Goal: Task Accomplishment & Management: Manage account settings

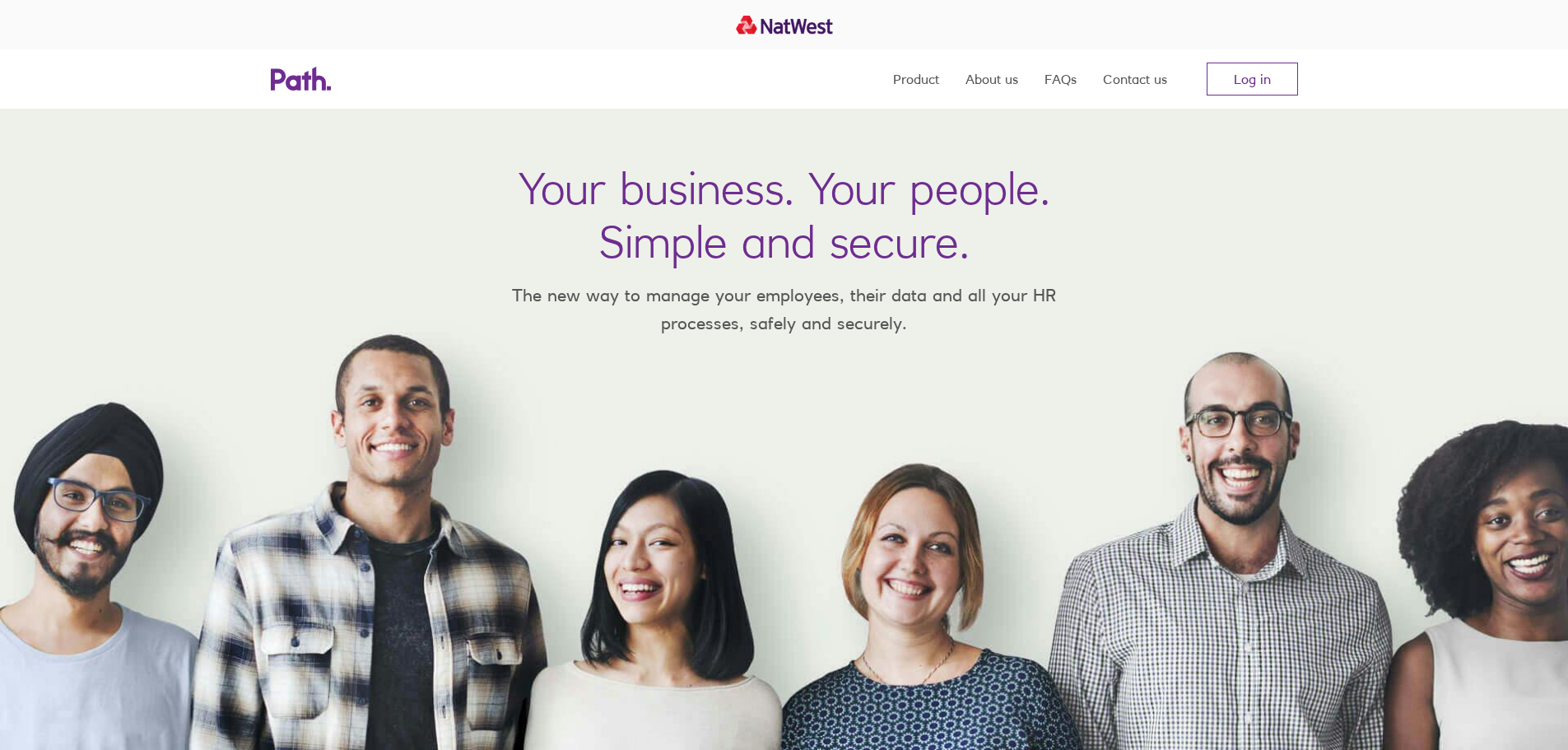
click at [1270, 79] on link "Log in" at bounding box center [1252, 79] width 92 height 33
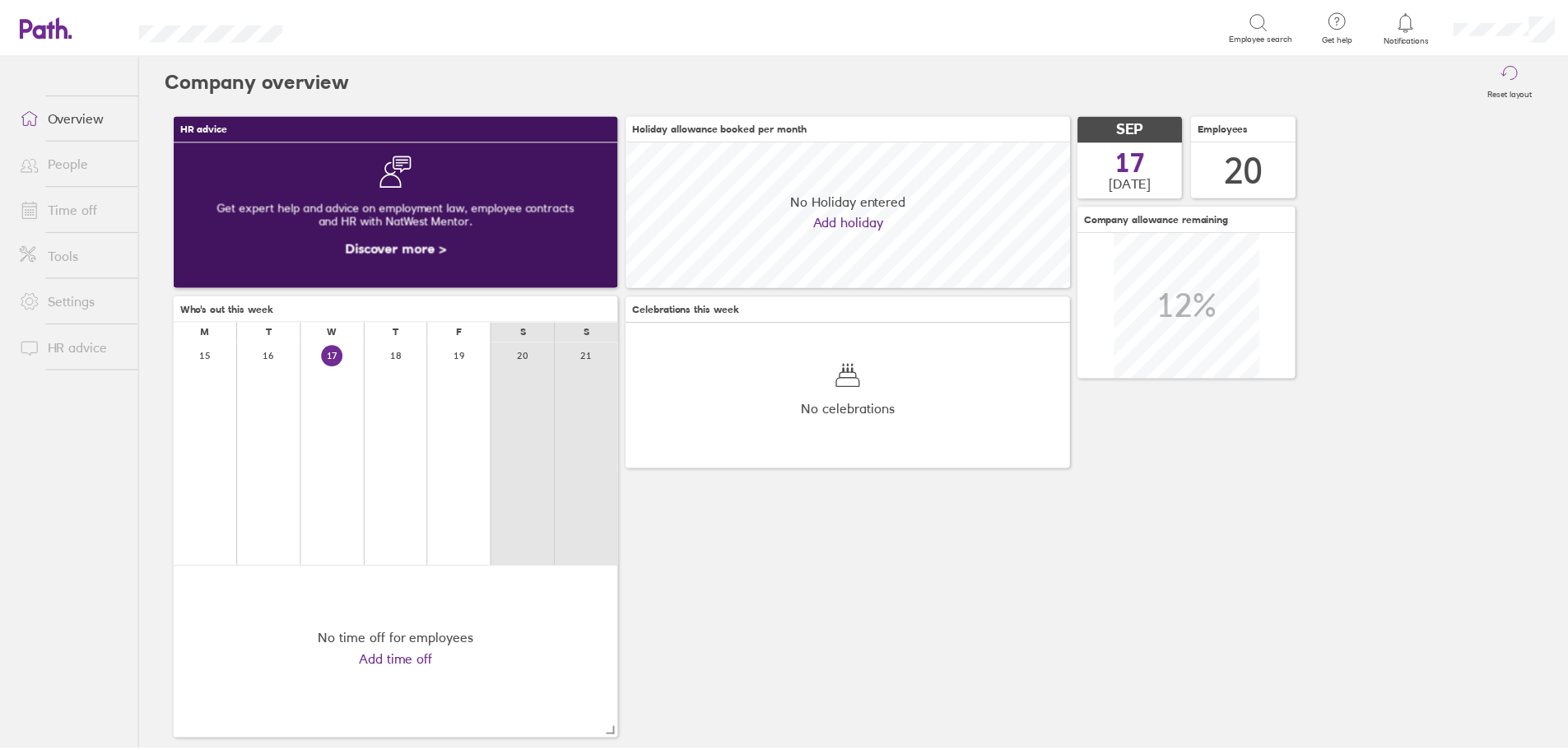
scroll to position [146, 448]
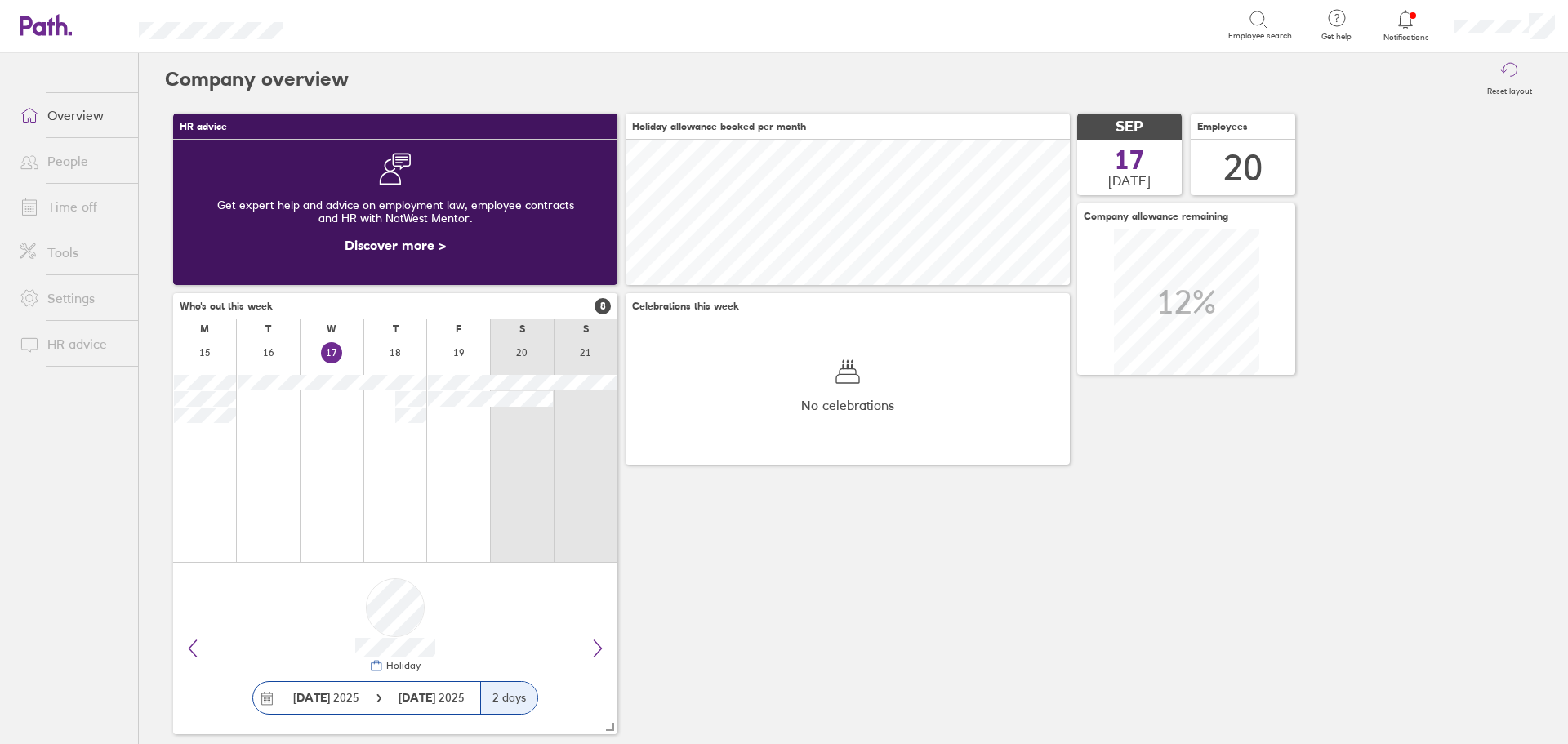
click at [1413, 23] on icon at bounding box center [1406, 19] width 19 height 19
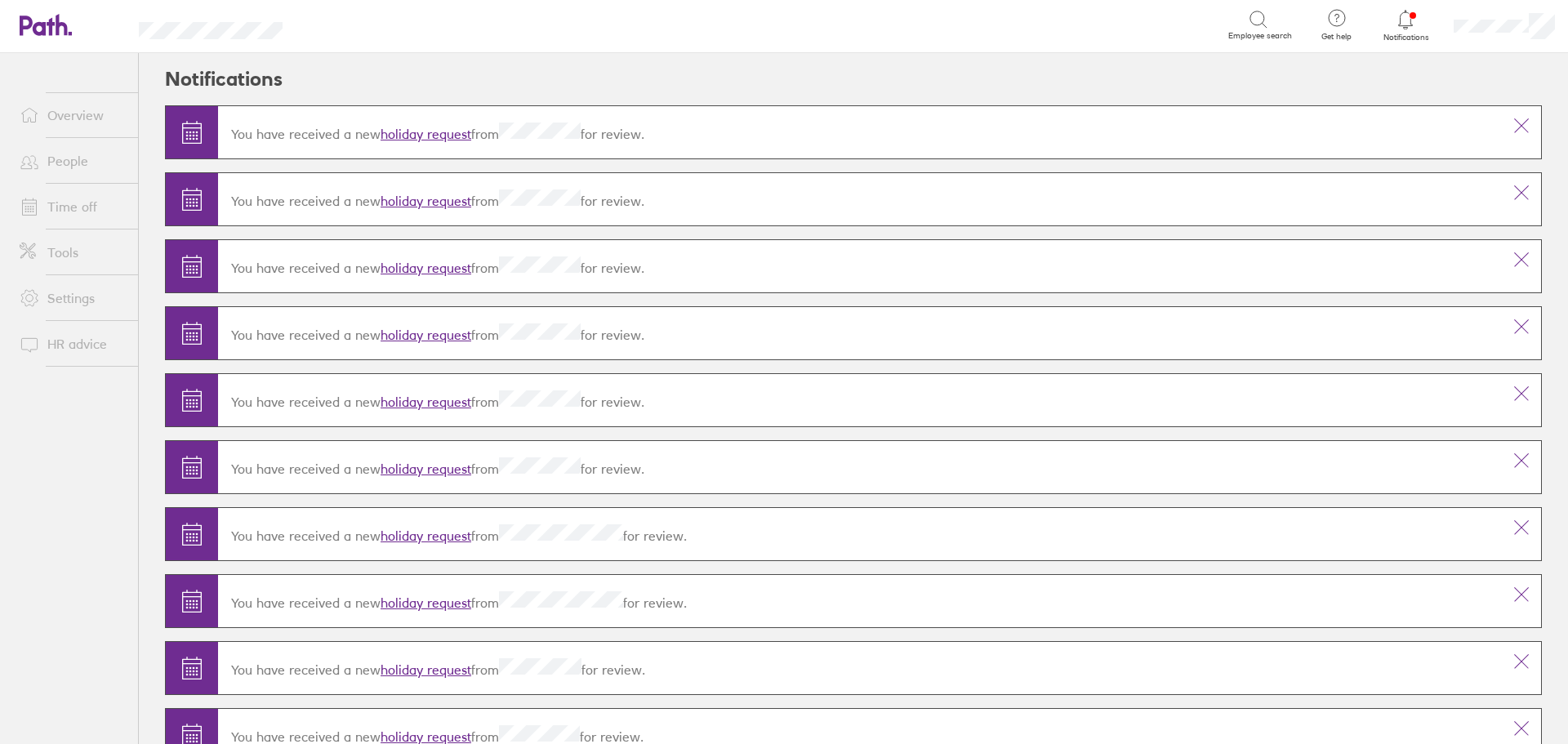
click at [446, 129] on link "holiday request" at bounding box center [426, 133] width 91 height 16
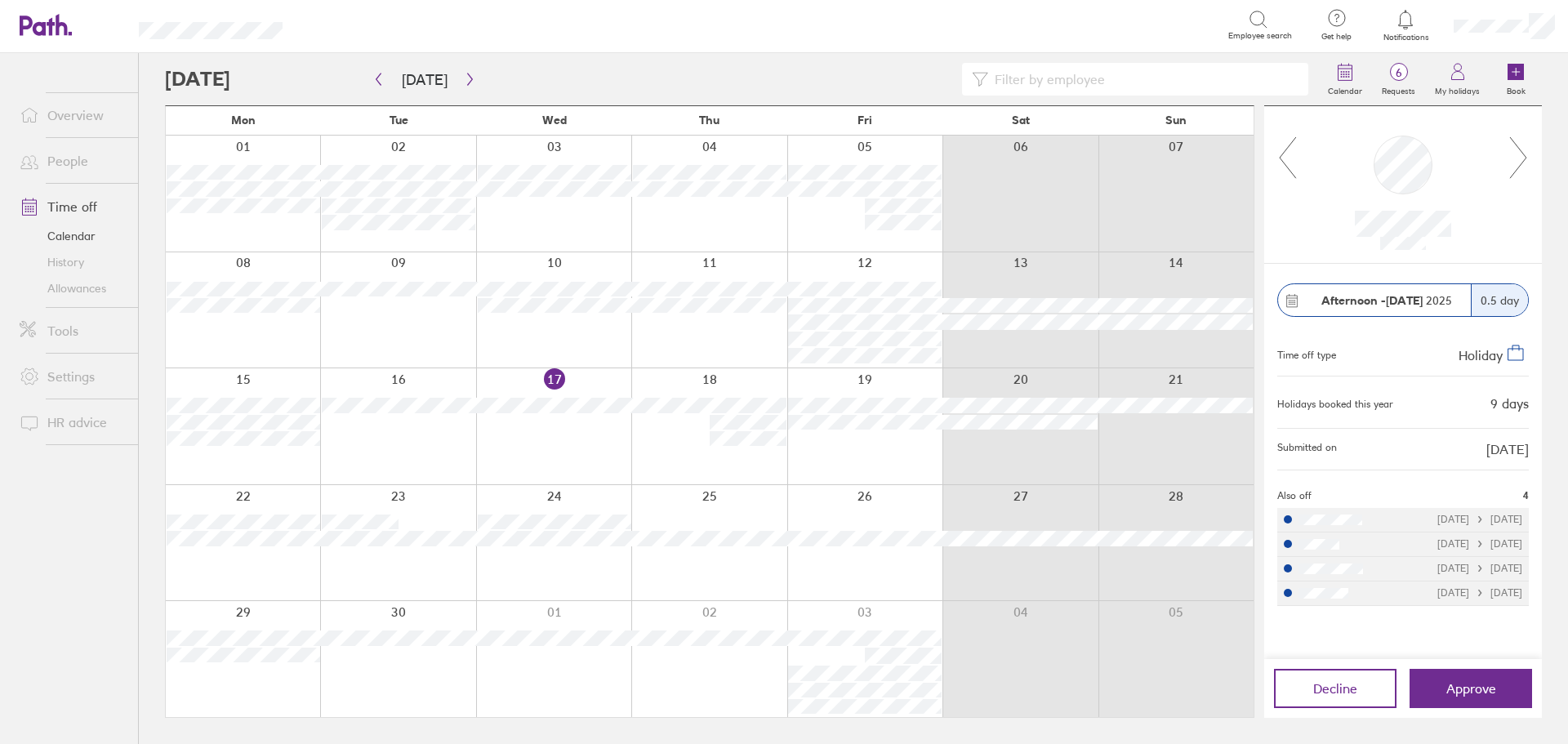
click at [1523, 154] on icon at bounding box center [1519, 157] width 20 height 44
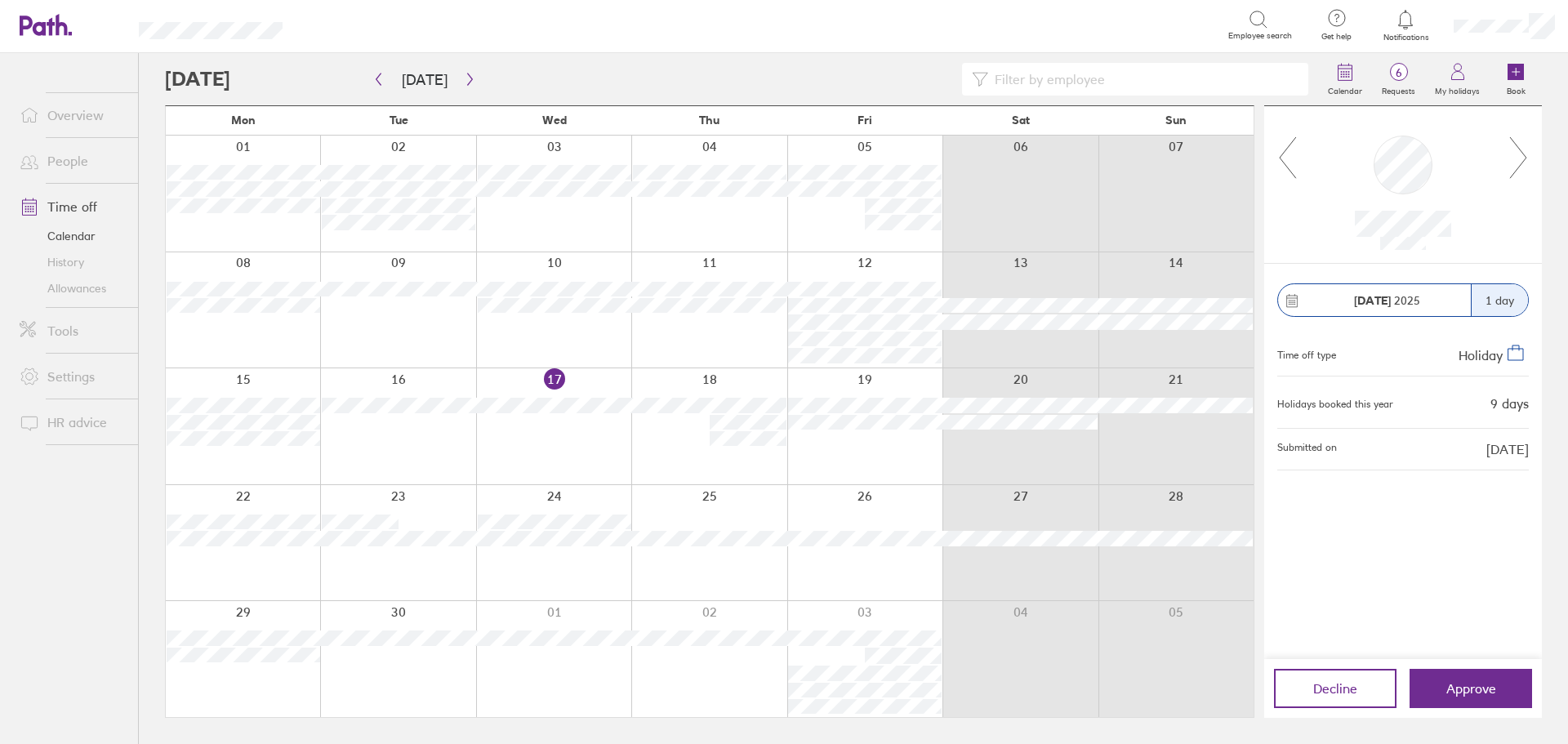
click at [1523, 154] on icon at bounding box center [1519, 157] width 20 height 44
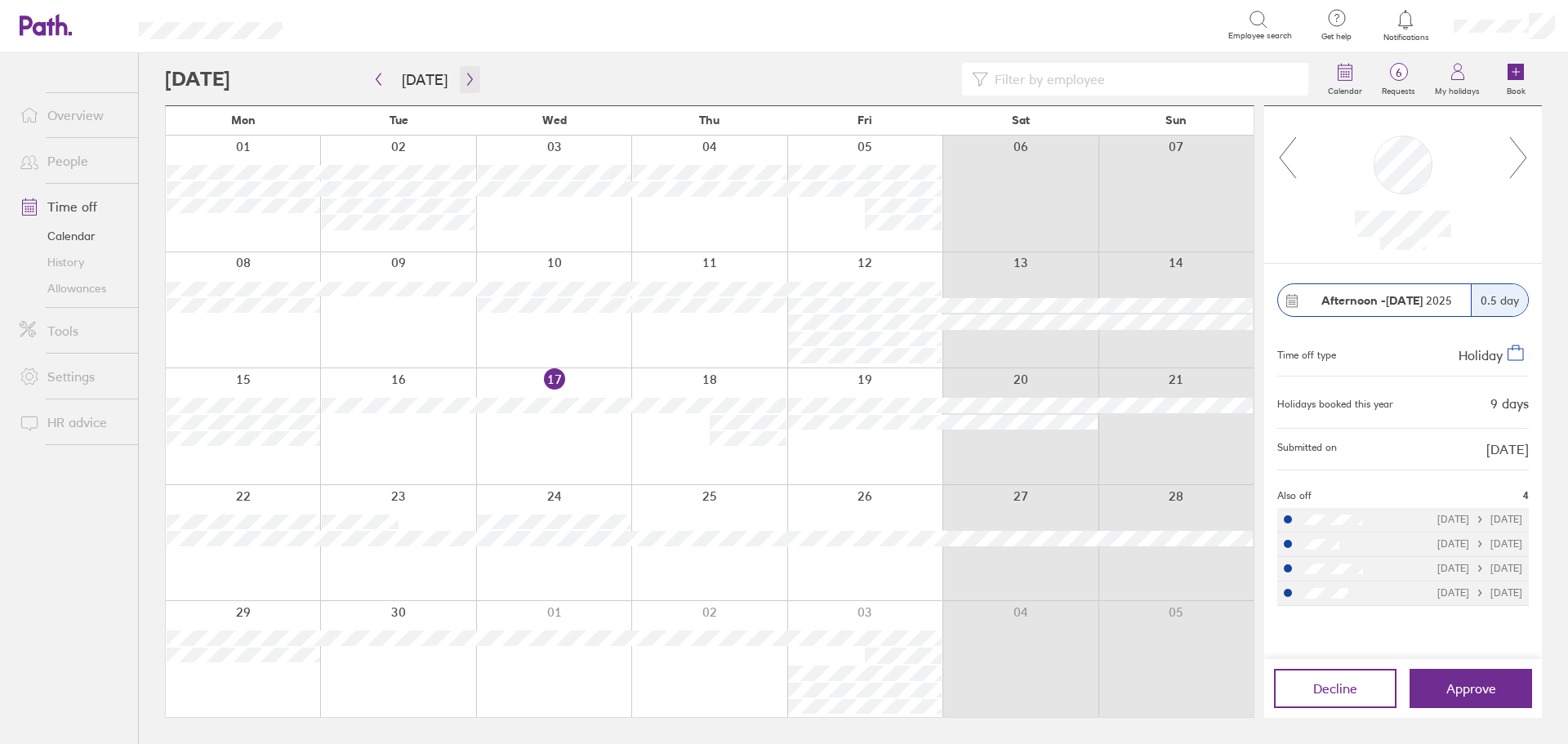
click at [464, 73] on icon "button" at bounding box center [470, 79] width 13 height 14
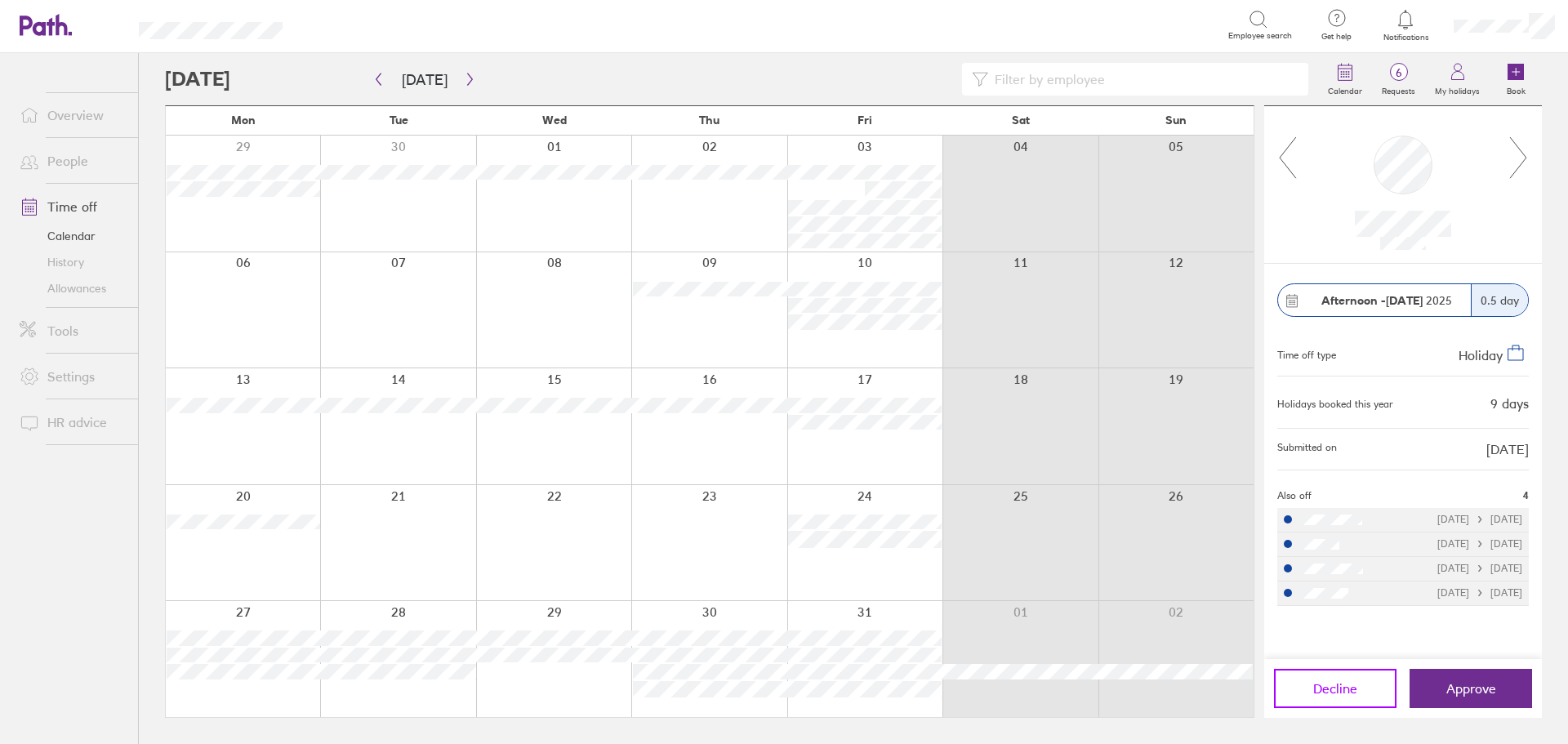
click at [1330, 688] on span "Decline" at bounding box center [1336, 688] width 44 height 14
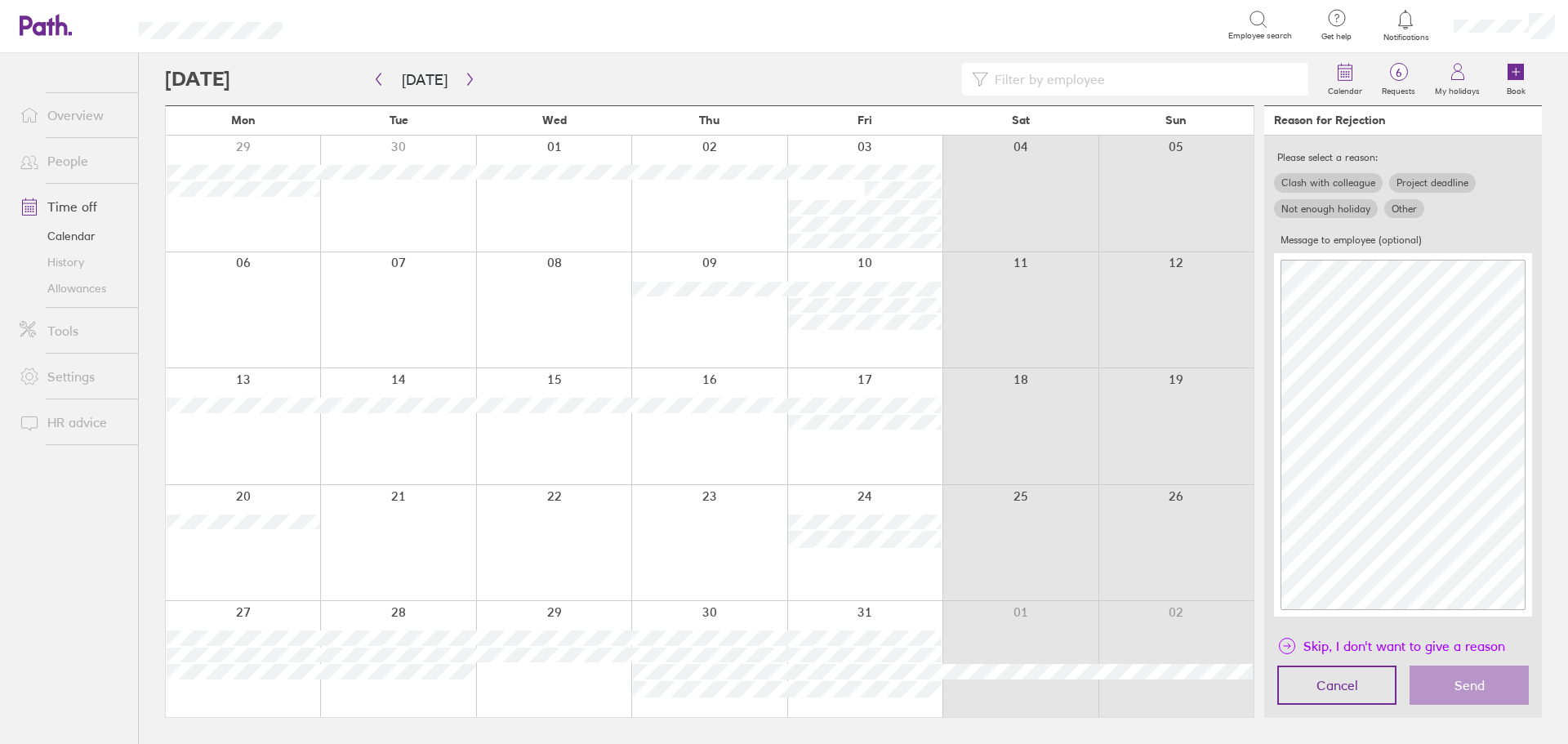
click at [1352, 644] on span "Skip, I don't want to give a reason" at bounding box center [1405, 645] width 202 height 26
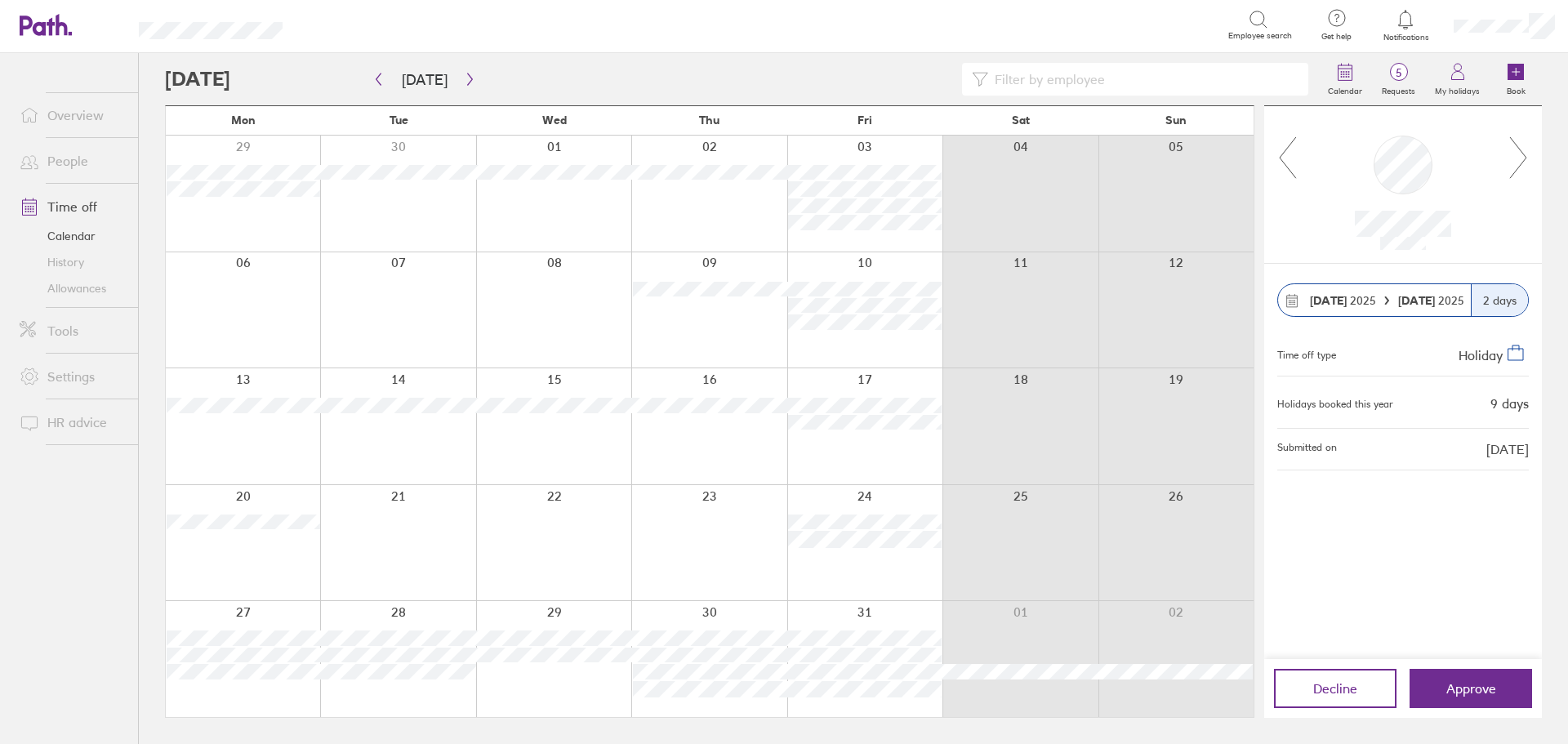
click at [1281, 155] on icon at bounding box center [1288, 157] width 20 height 44
click at [1283, 156] on icon at bounding box center [1288, 157] width 16 height 41
click at [1493, 689] on span "Approve" at bounding box center [1472, 688] width 50 height 14
click at [1284, 157] on icon at bounding box center [1288, 157] width 20 height 44
click at [462, 69] on button "button" at bounding box center [470, 79] width 20 height 27
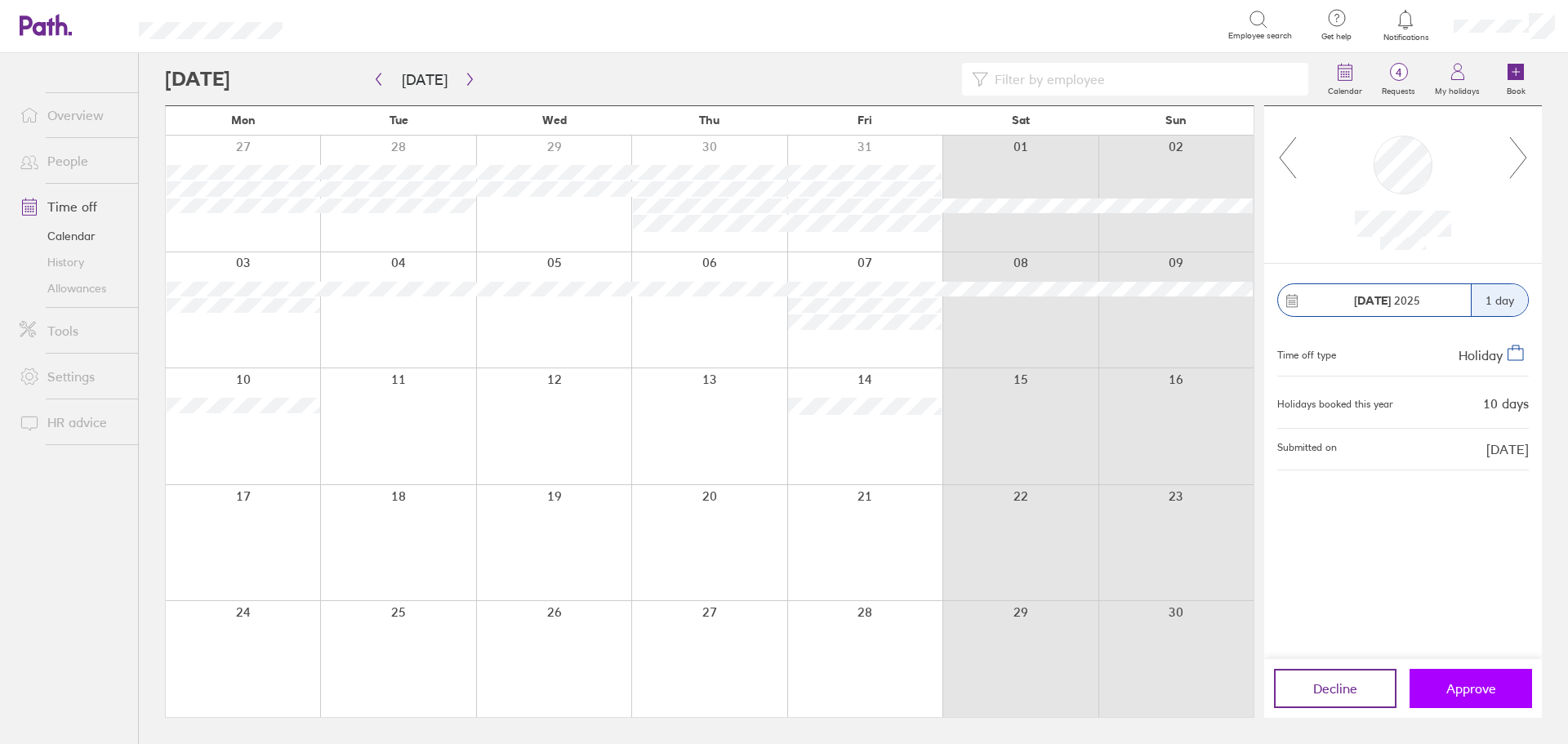
click at [1472, 692] on span "Approve" at bounding box center [1472, 688] width 50 height 14
click at [1526, 156] on icon at bounding box center [1519, 157] width 20 height 44
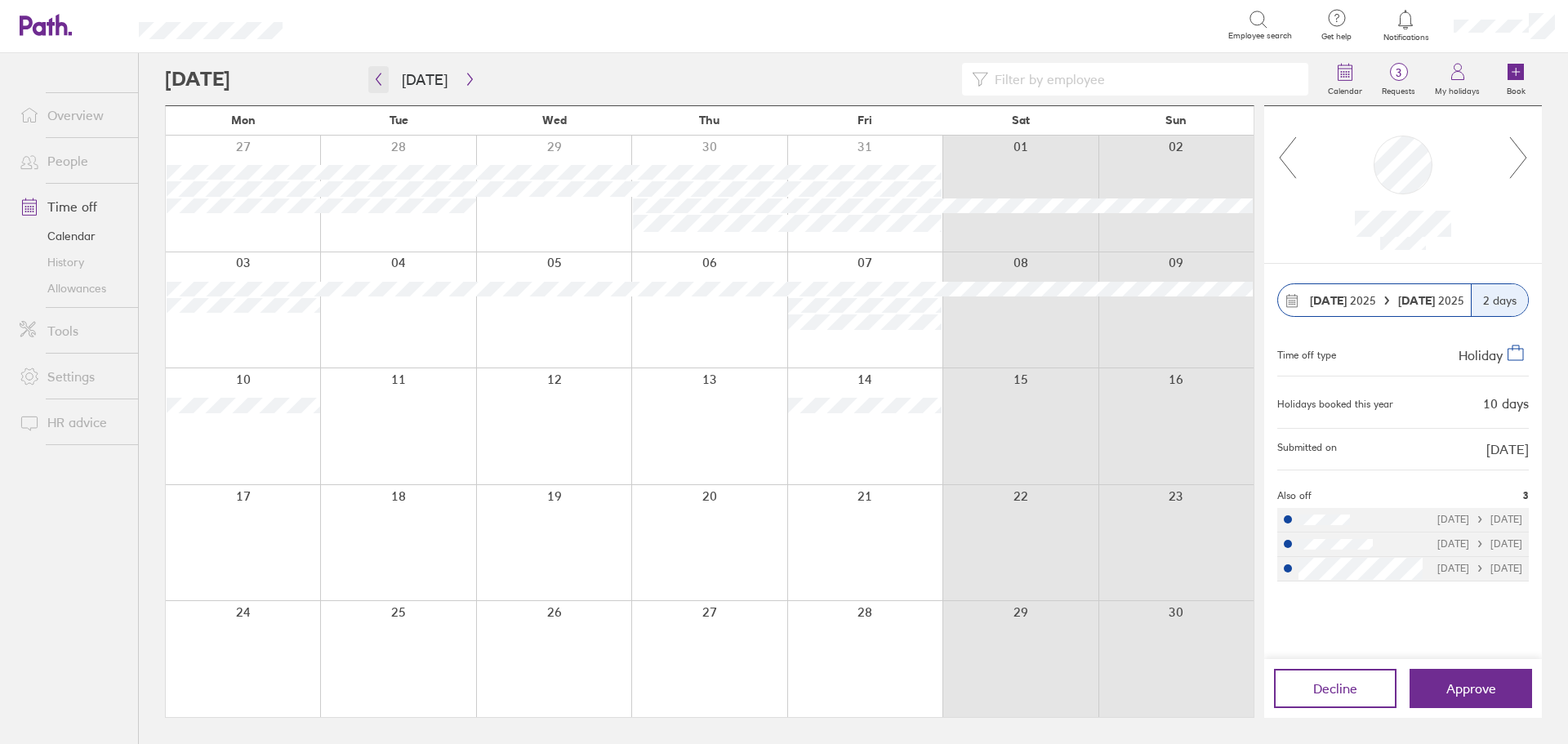
click at [375, 76] on icon "button" at bounding box center [378, 79] width 13 height 14
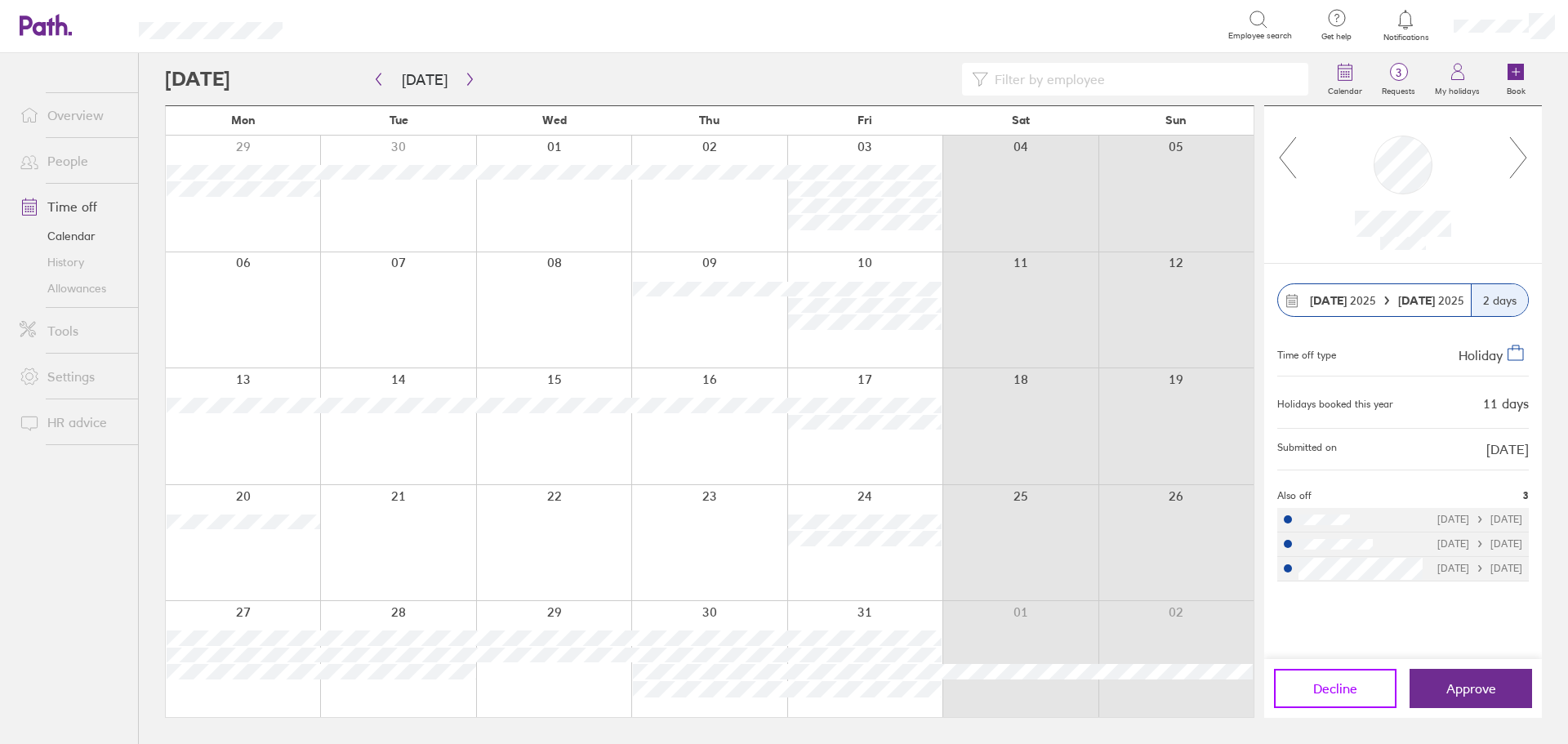
click at [1325, 692] on span "Decline" at bounding box center [1336, 688] width 44 height 14
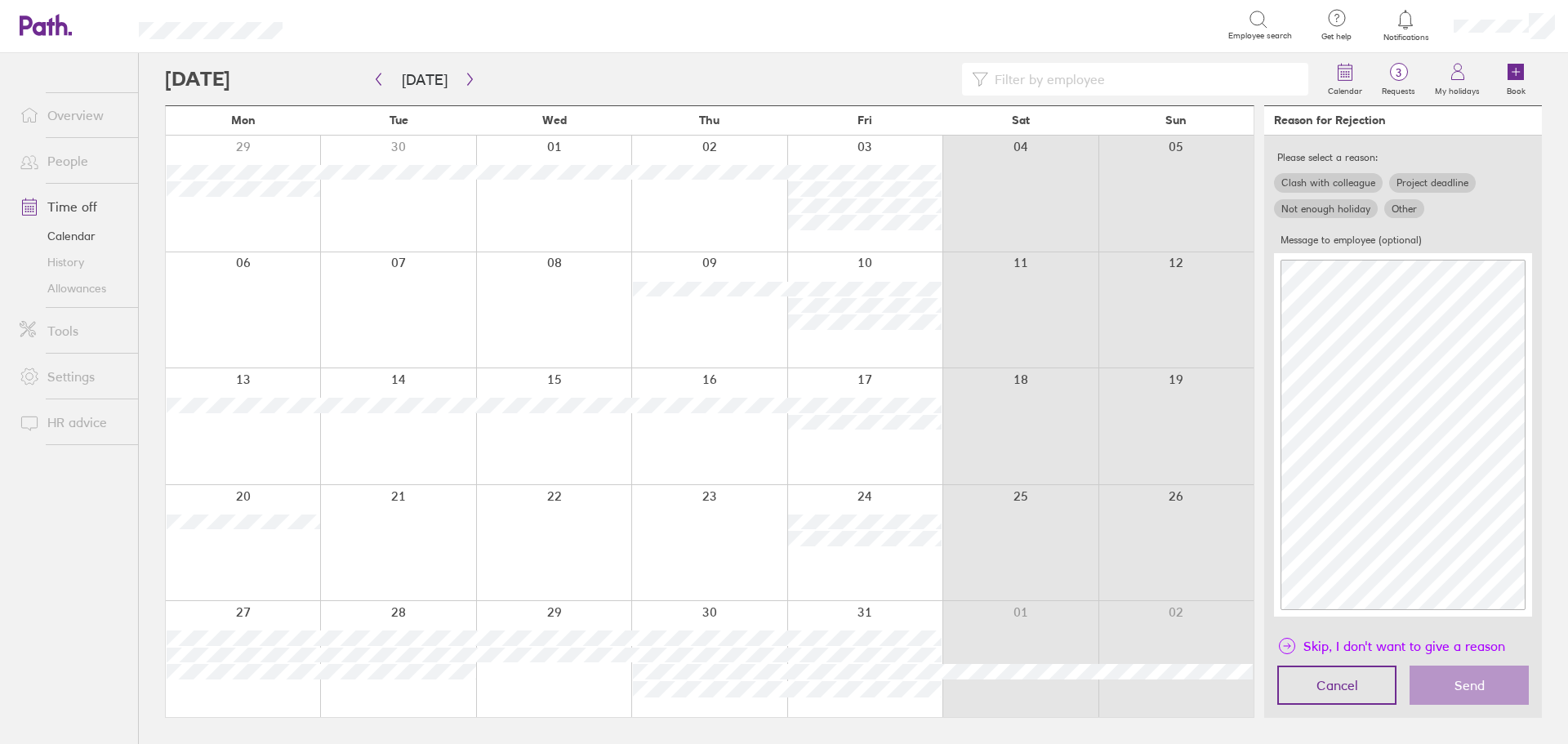
click at [1331, 642] on span "Skip, I don't want to give a reason" at bounding box center [1405, 645] width 202 height 26
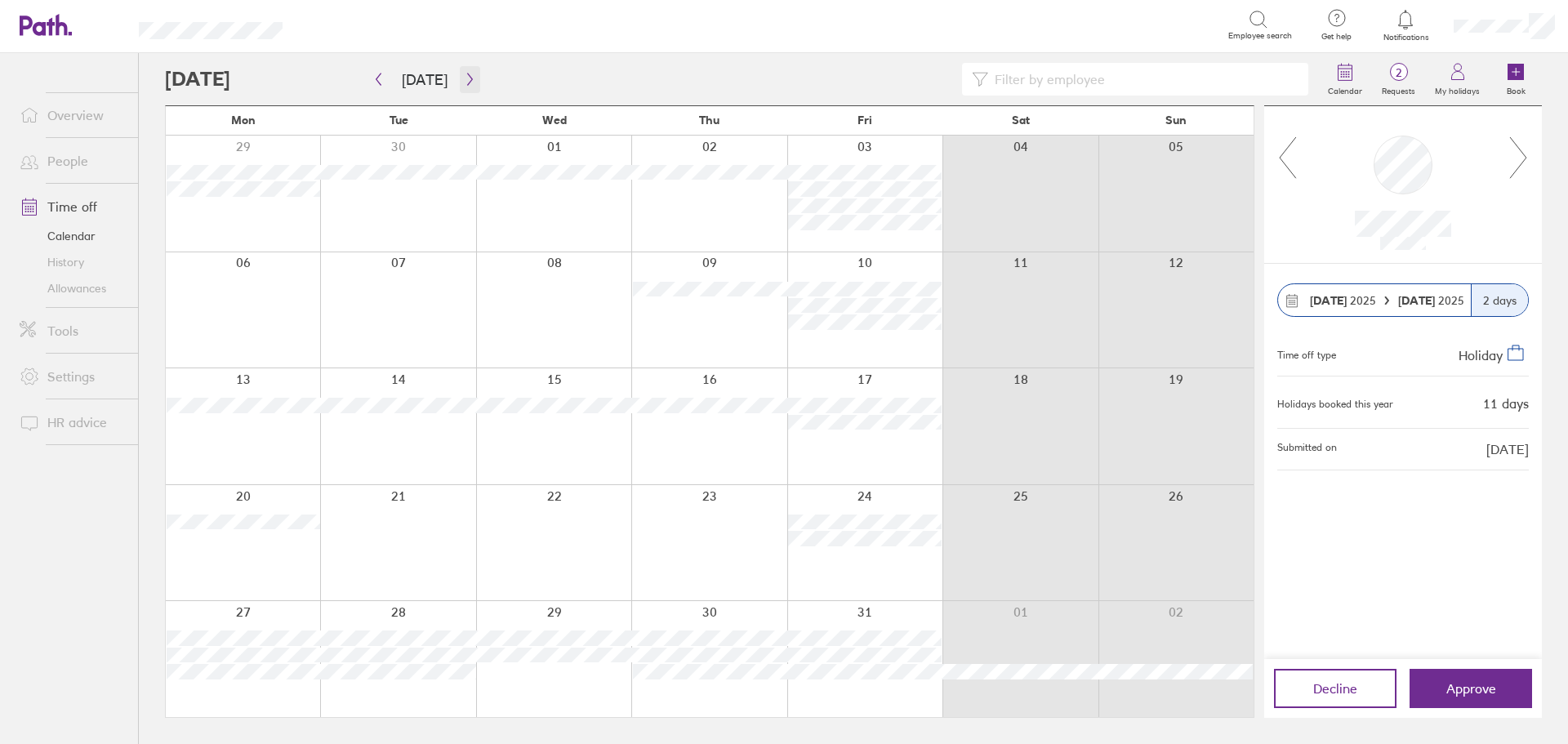
click at [464, 74] on icon "button" at bounding box center [470, 79] width 13 height 14
click at [467, 77] on icon "button" at bounding box center [469, 79] width 5 height 13
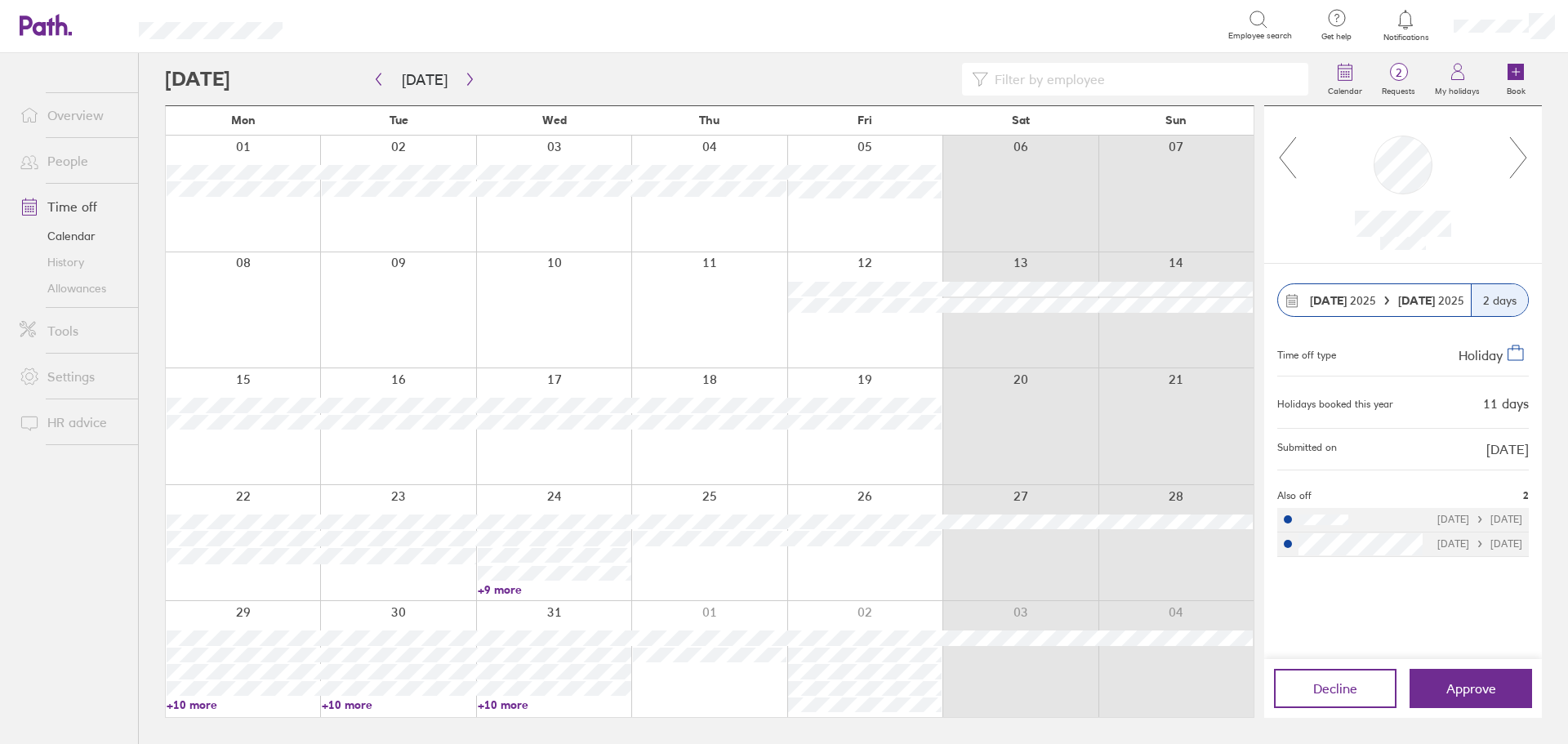
click at [492, 589] on link "+9 more" at bounding box center [554, 588] width 154 height 14
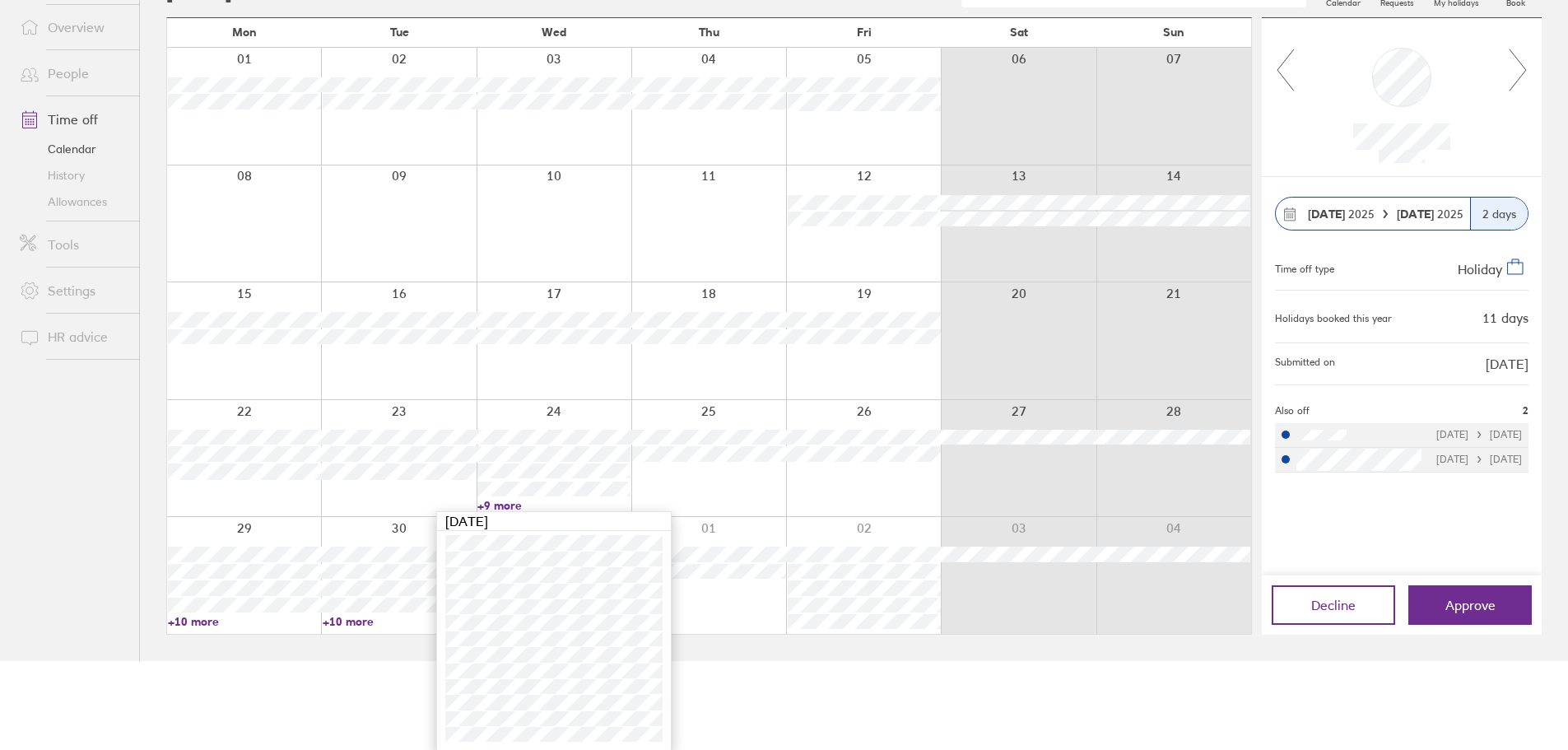
scroll to position [91, 0]
click at [1203, 660] on html "Search Employee search Get help FAQs Contact us Notifications My profile Sign o…" at bounding box center [784, 285] width 1568 height 750
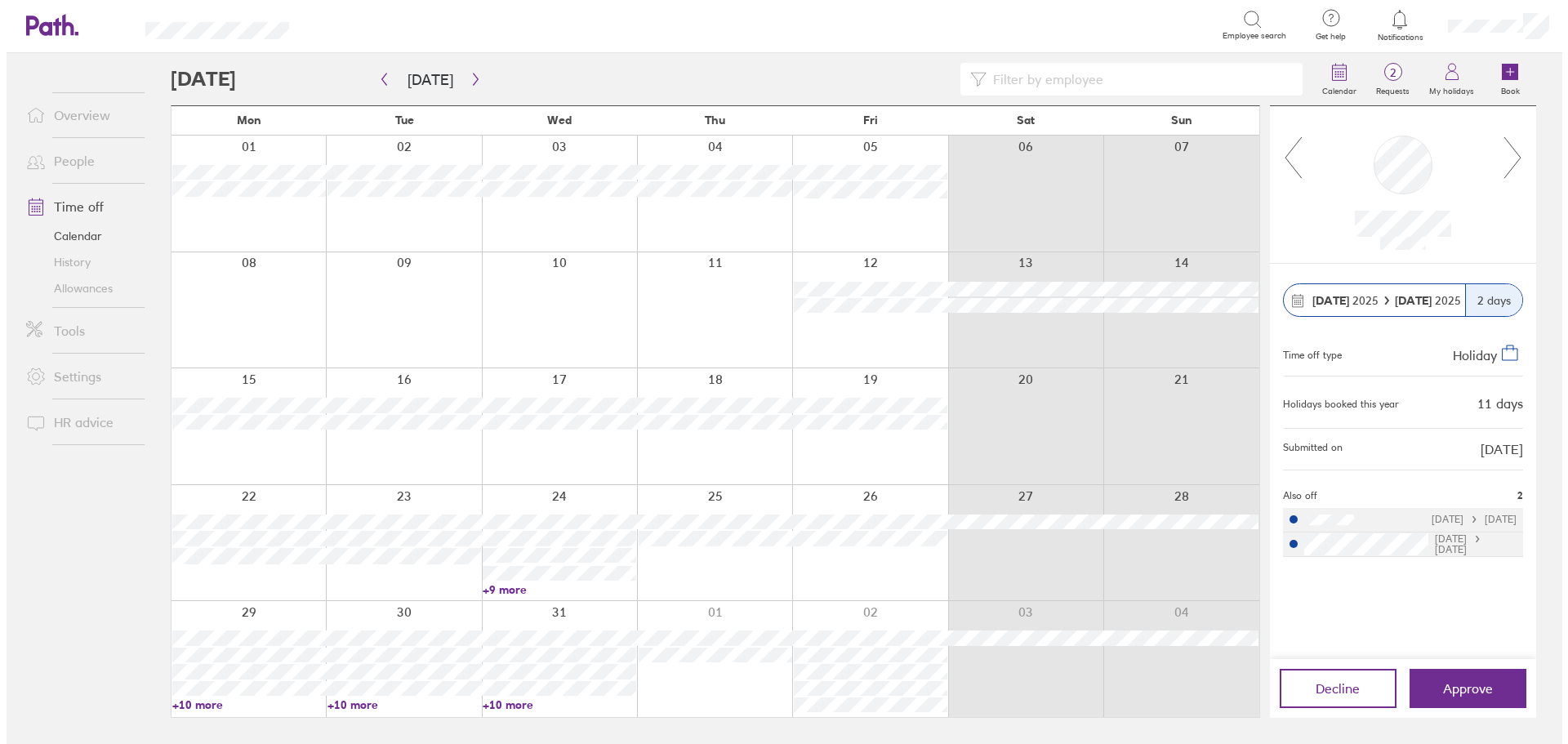
scroll to position [0, 0]
click at [1524, 155] on icon at bounding box center [1518, 157] width 16 height 41
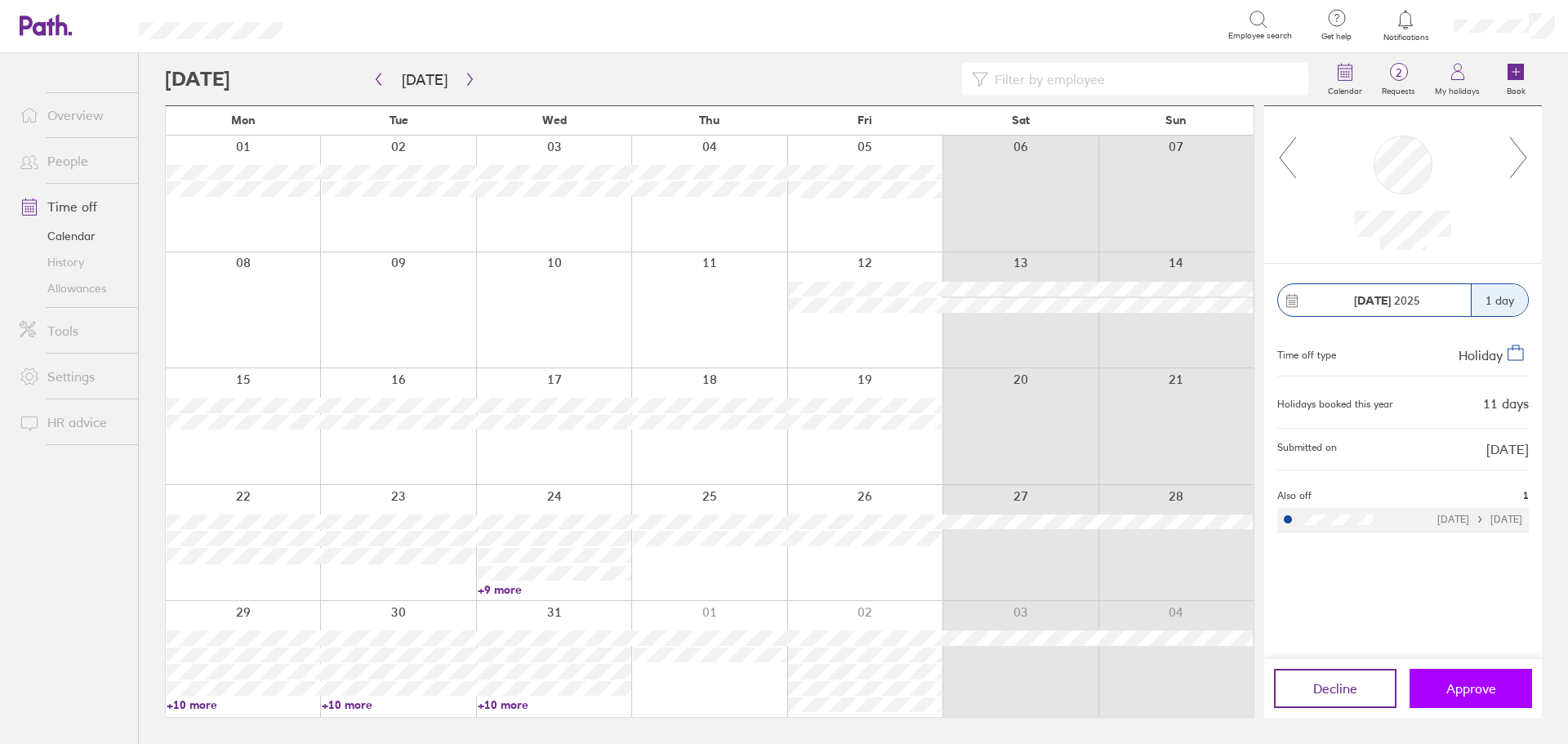
click at [1478, 689] on span "Approve" at bounding box center [1472, 688] width 50 height 14
click at [61, 158] on link "People" at bounding box center [73, 161] width 131 height 33
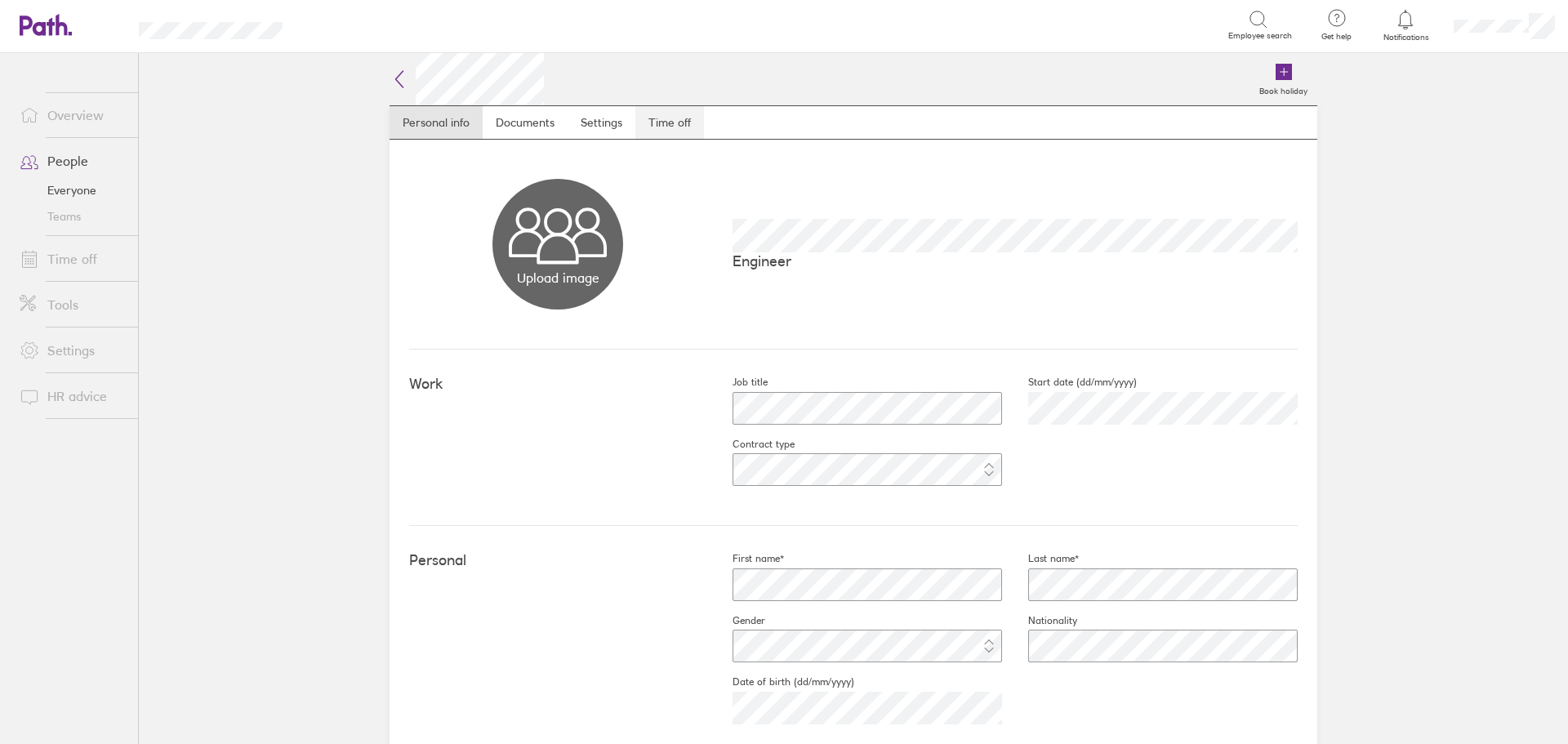
click at [666, 120] on link "Time off" at bounding box center [669, 123] width 69 height 33
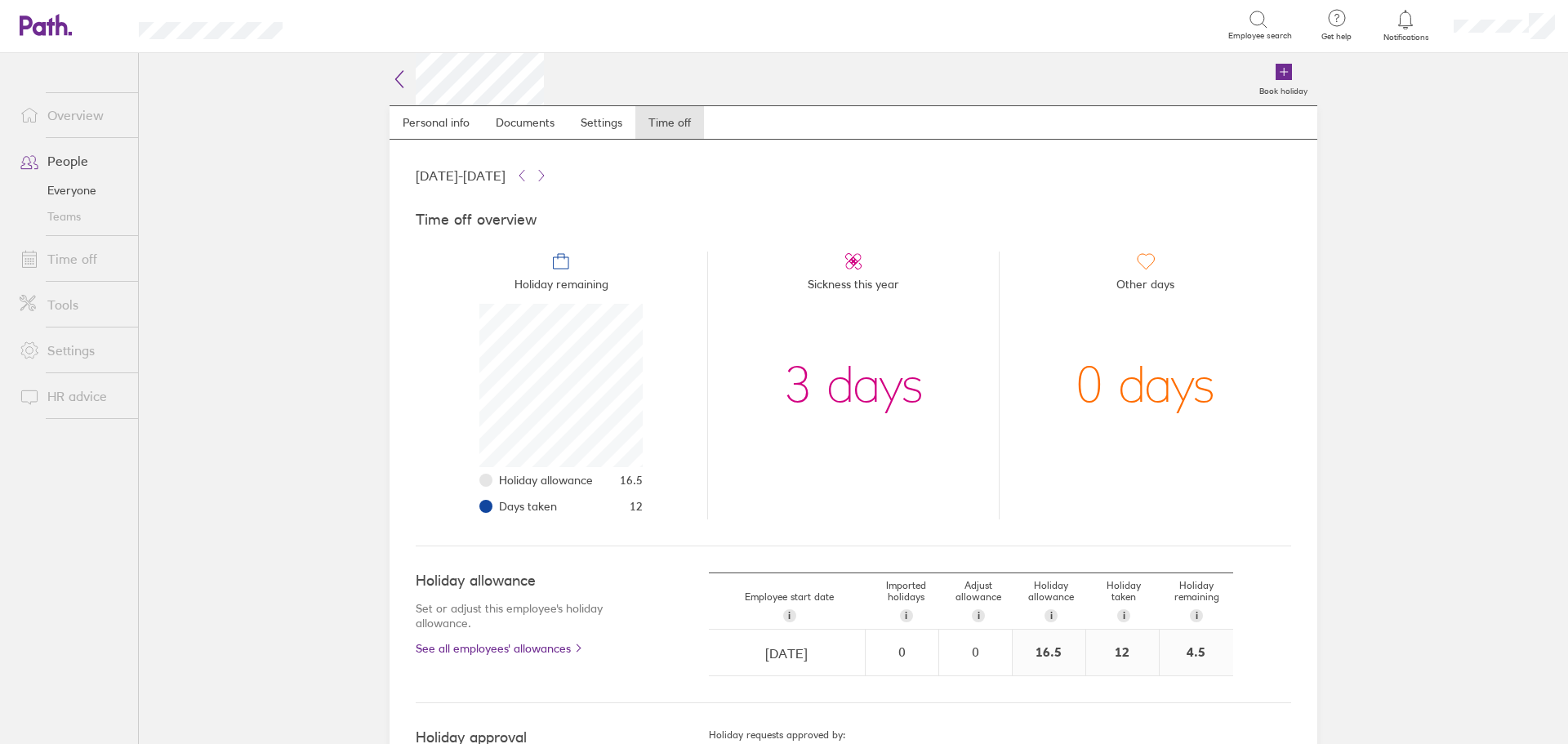
scroll to position [163, 163]
click at [1412, 20] on icon at bounding box center [1406, 19] width 19 height 19
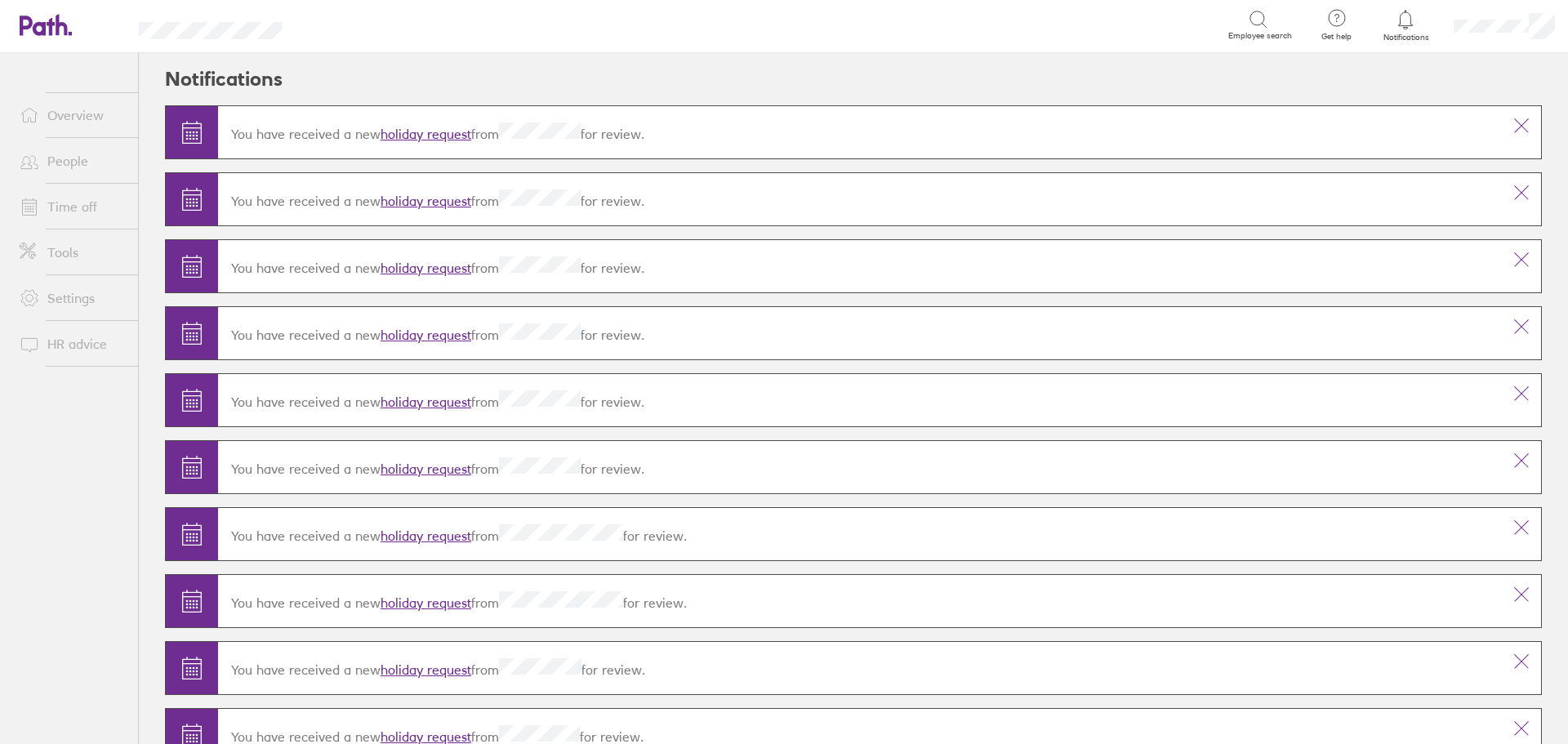
click at [459, 129] on link "holiday request" at bounding box center [426, 133] width 91 height 16
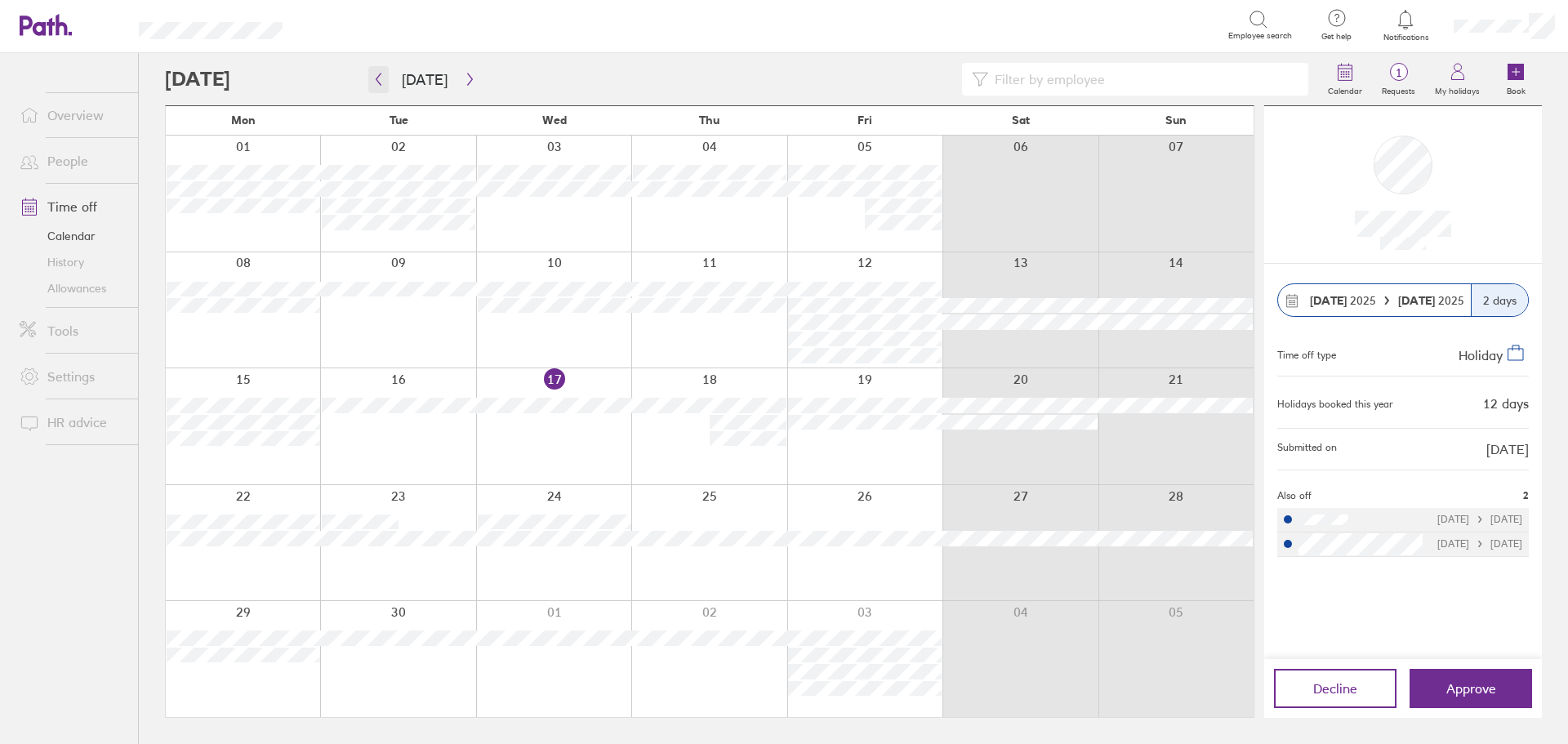
click at [381, 76] on icon "button" at bounding box center [378, 79] width 13 height 14
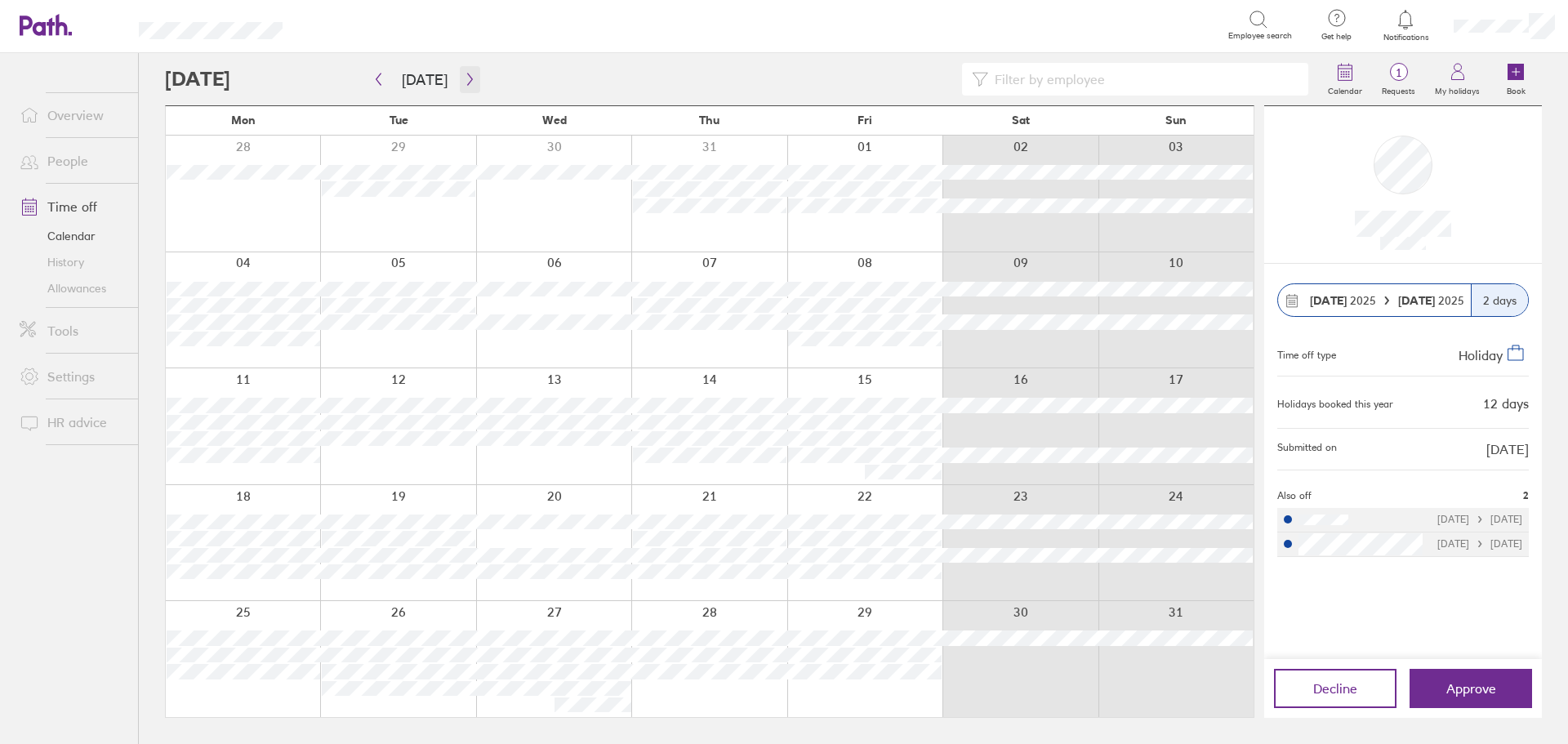
click at [465, 81] on icon "button" at bounding box center [470, 79] width 13 height 14
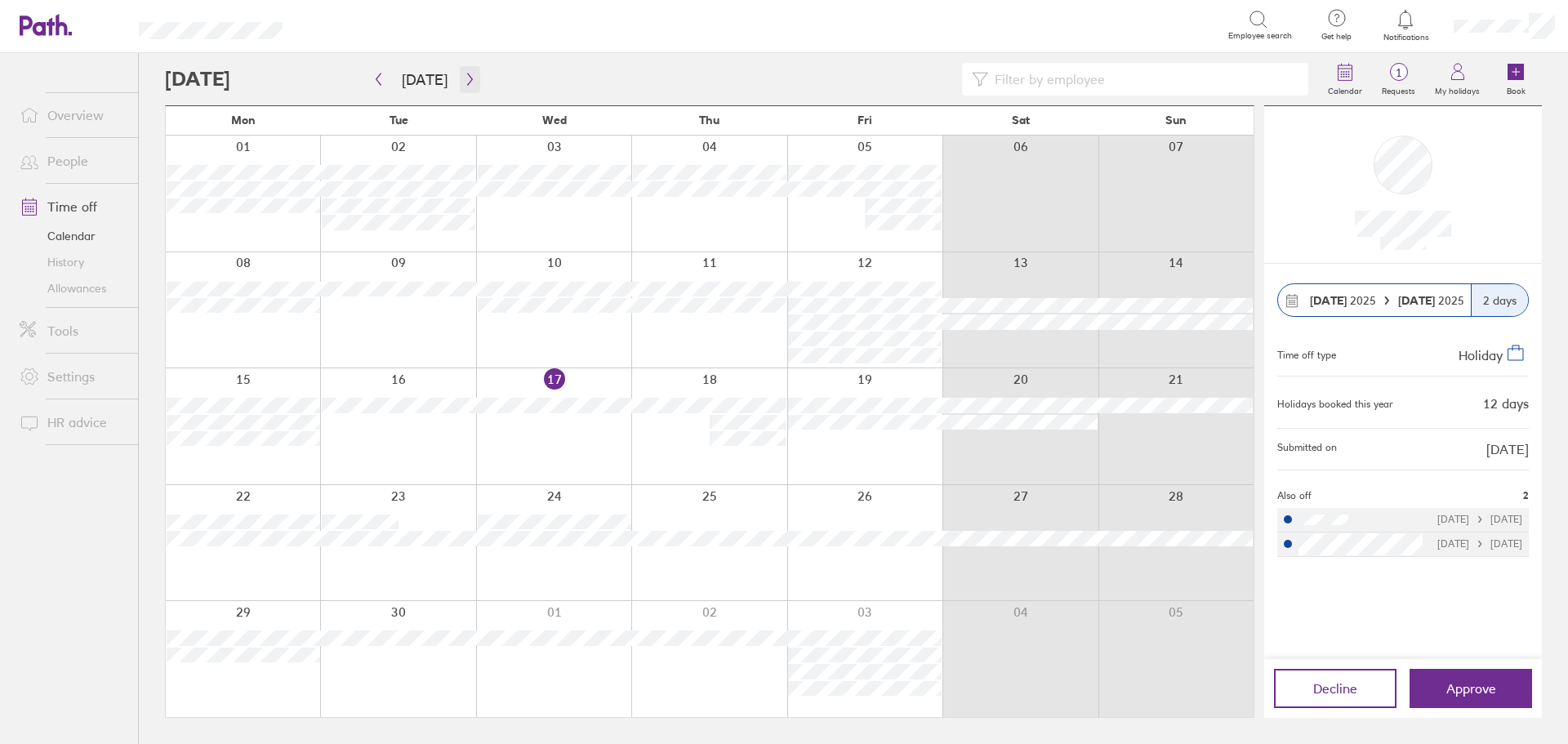
click at [467, 77] on icon "button" at bounding box center [469, 79] width 5 height 13
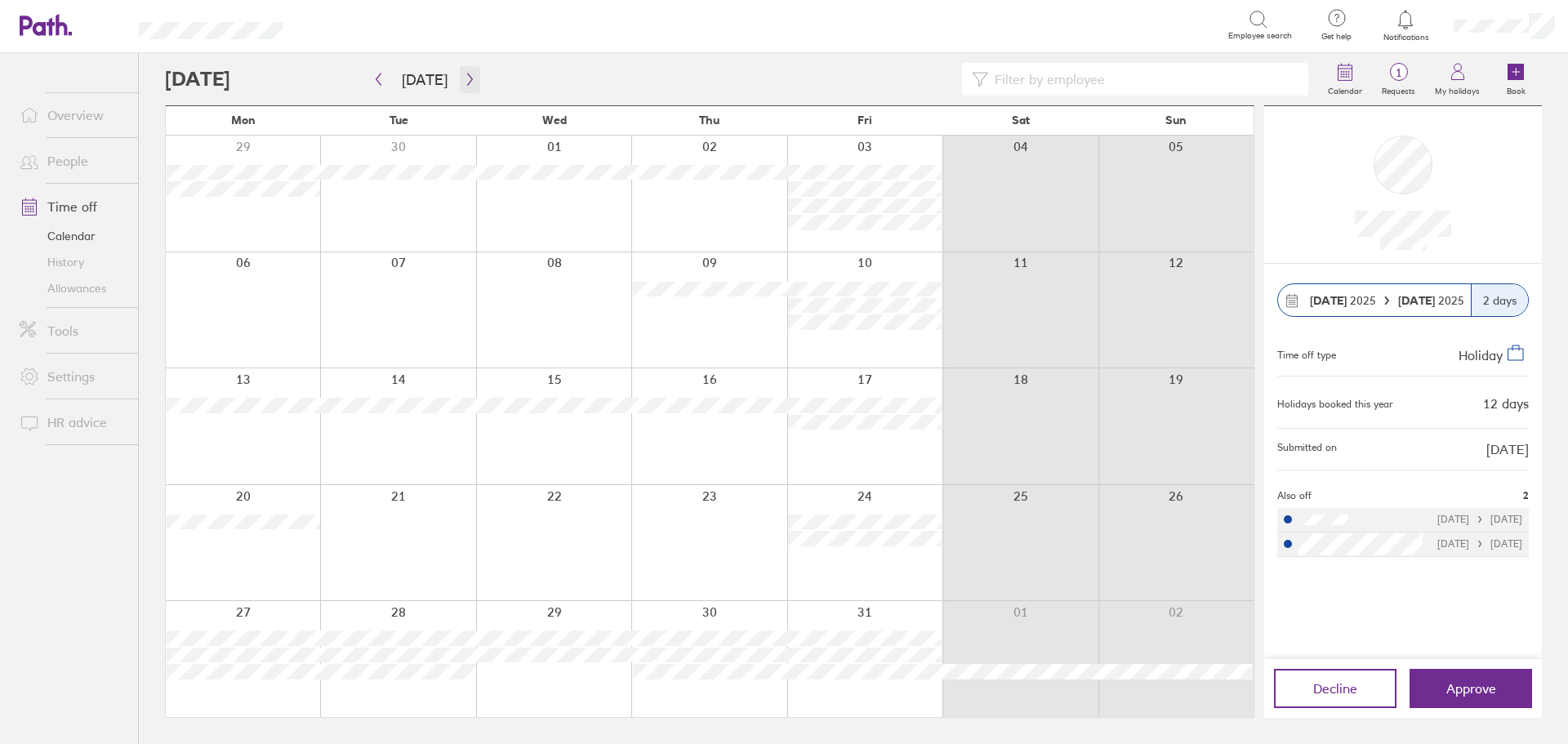
click at [467, 77] on icon "button" at bounding box center [469, 79] width 5 height 13
